Goal: Information Seeking & Learning: Learn about a topic

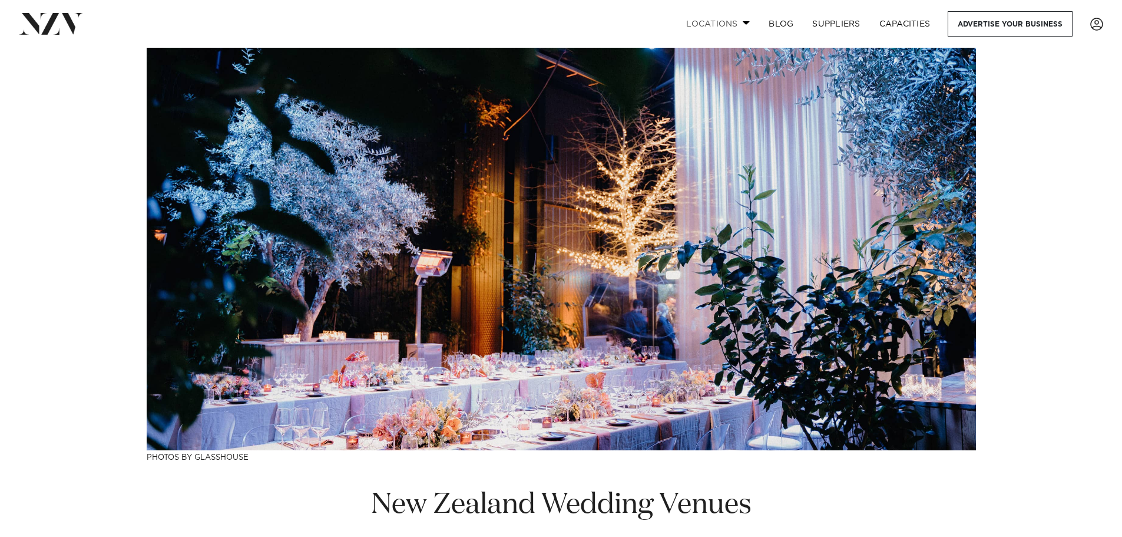
click at [718, 21] on link "Locations" at bounding box center [718, 23] width 82 height 25
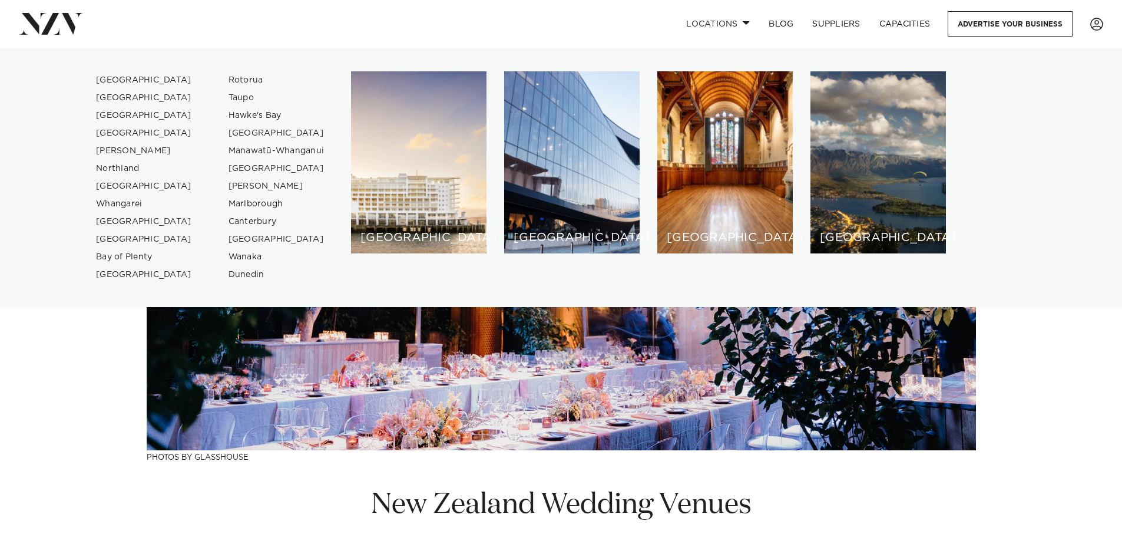
click at [300, 147] on link "Manawatū-Whanganui" at bounding box center [276, 151] width 115 height 18
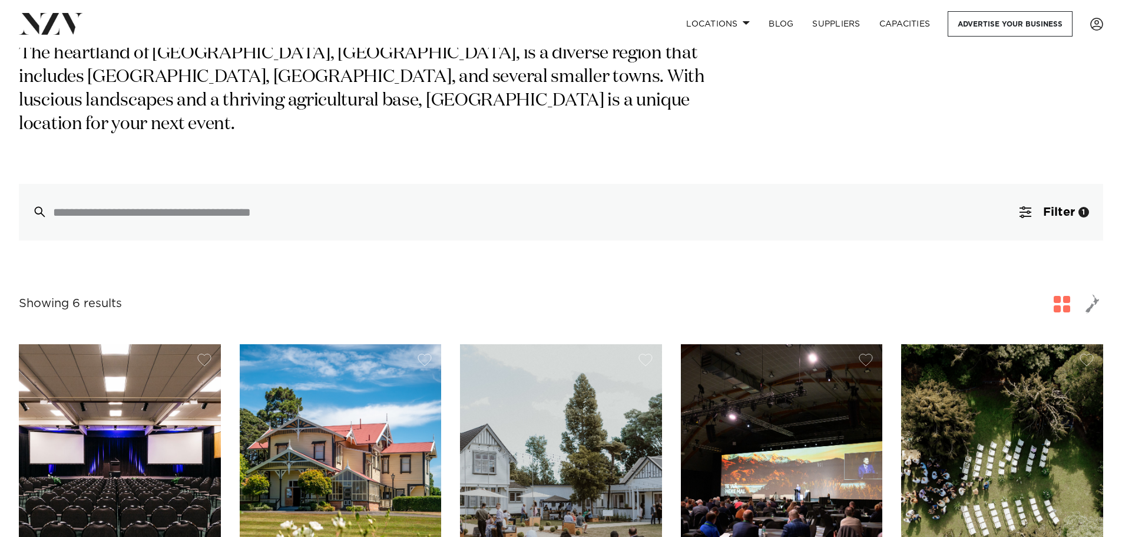
scroll to position [295, 0]
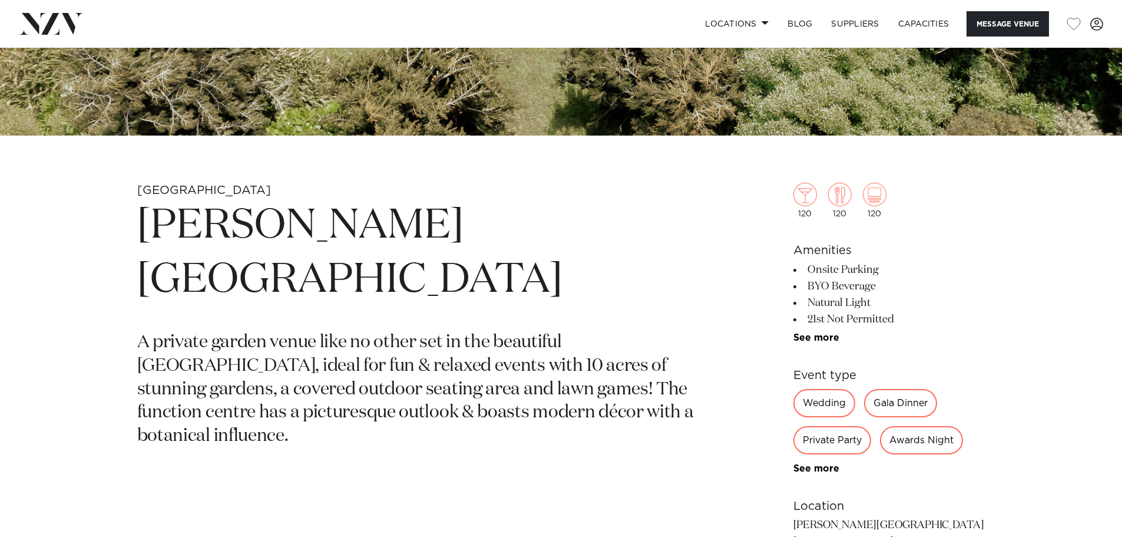
scroll to position [412, 0]
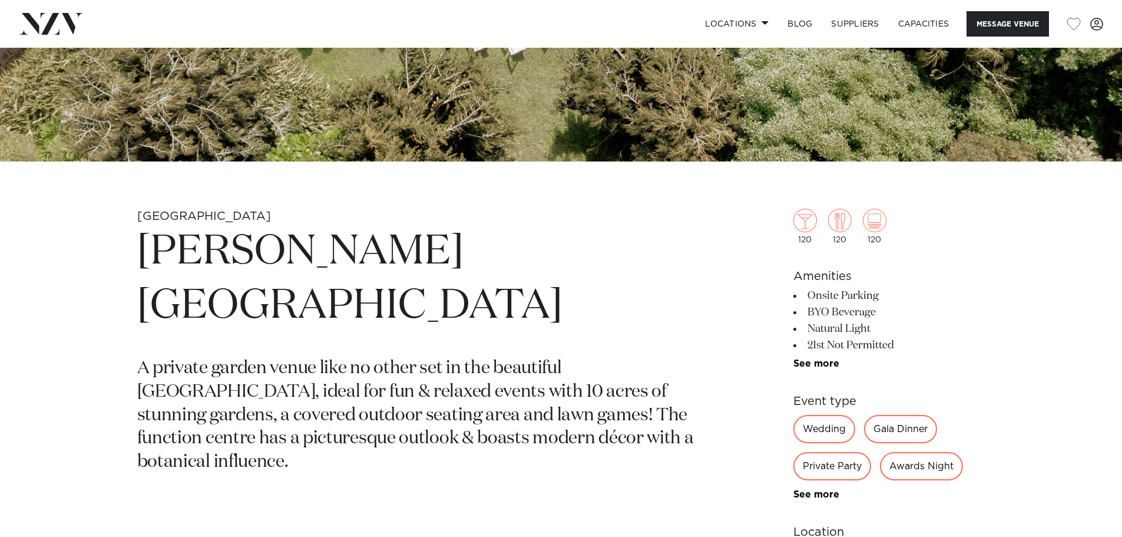
click at [813, 372] on div "120 120 120 Amenities Onsite Parking BYO Beverage Natural Light 21st Not Permit…" at bounding box center [889, 456] width 192 height 591
click at [823, 366] on link "See more" at bounding box center [839, 363] width 92 height 9
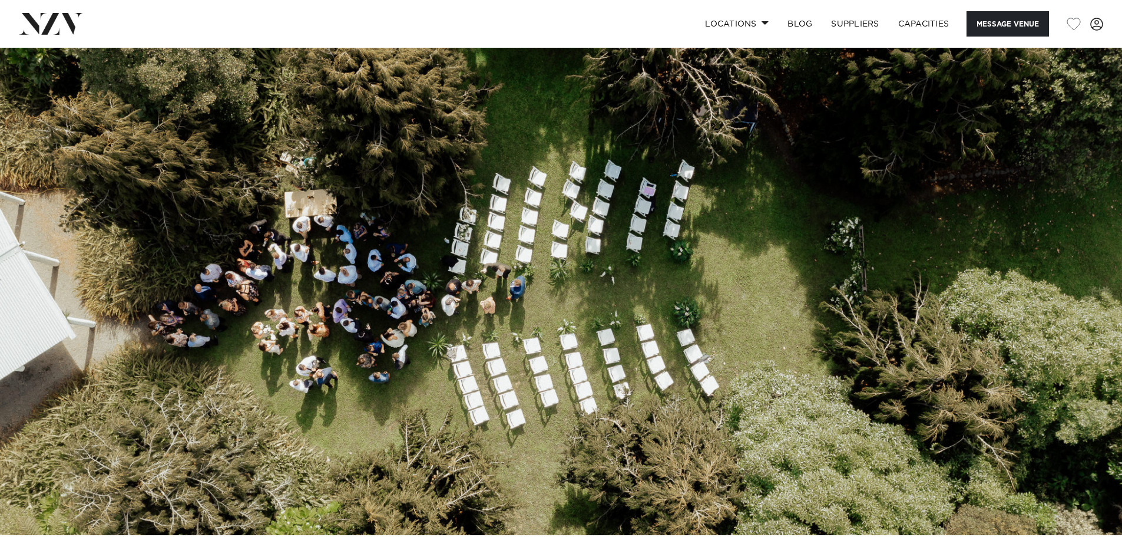
scroll to position [0, 0]
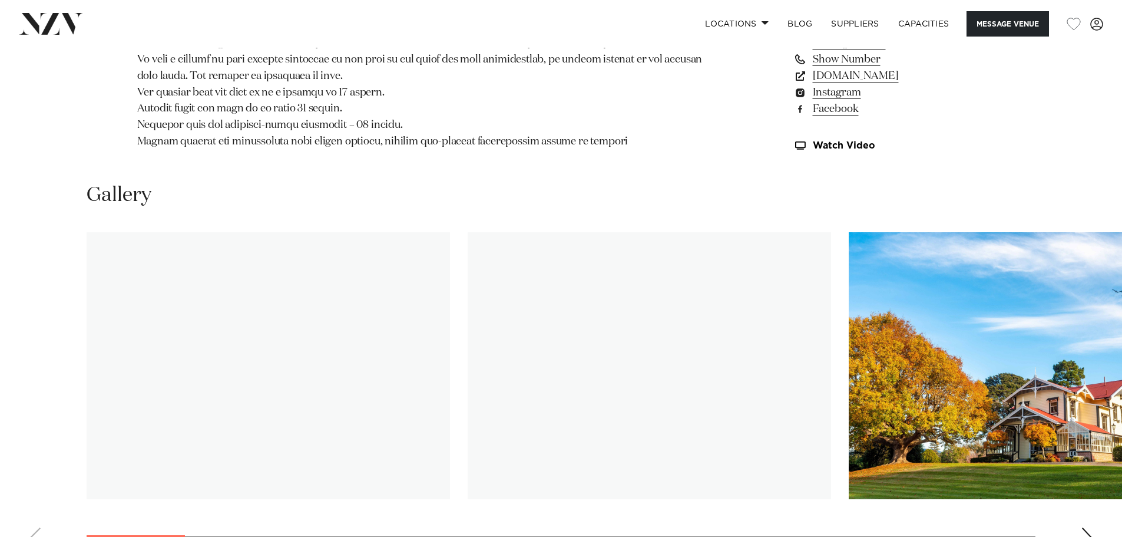
scroll to position [1473, 0]
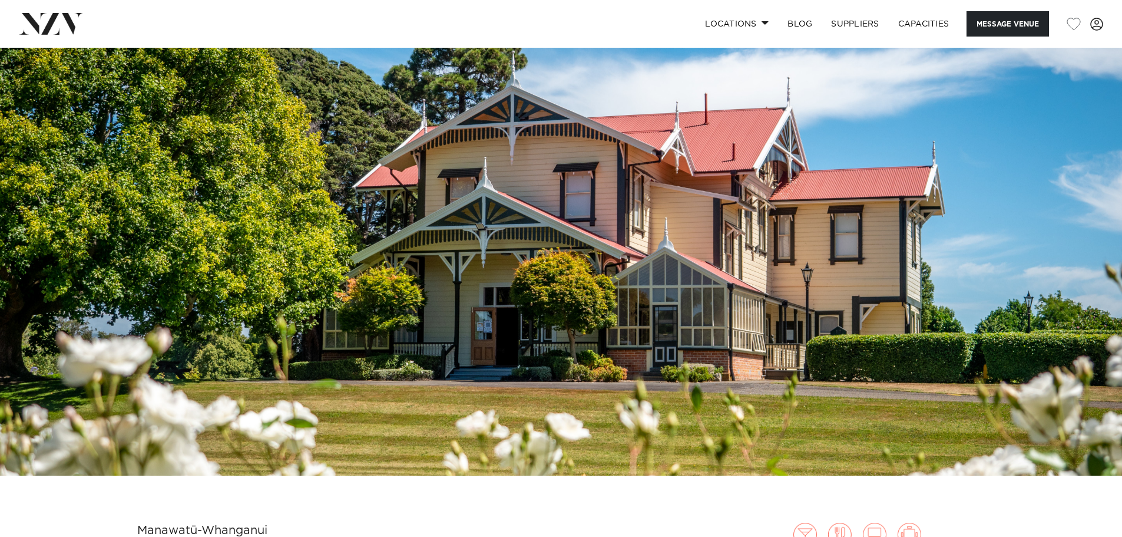
scroll to position [0, 0]
